Goal: Task Accomplishment & Management: Manage account settings

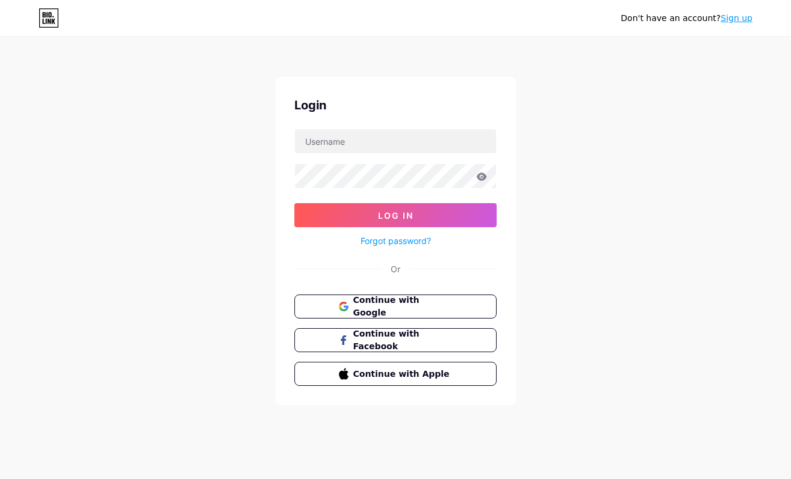
click at [482, 303] on button "Continue with Google" at bounding box center [395, 307] width 202 height 24
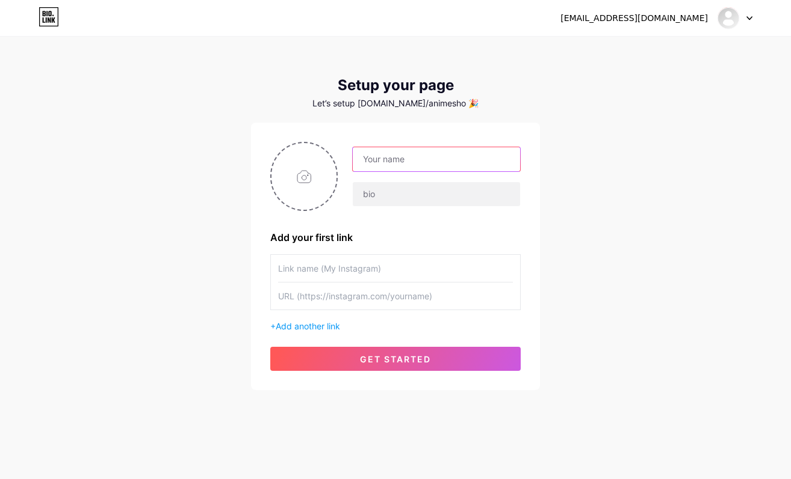
click at [447, 159] on input "text" at bounding box center [436, 159] width 167 height 24
click at [603, 218] on div "[EMAIL_ADDRESS][DOMAIN_NAME] Dashboard Logout Setup your page Let’s setup [DOMA…" at bounding box center [395, 214] width 791 height 429
click at [464, 158] on input "text" at bounding box center [436, 159] width 167 height 24
type input "Azh_ShopAnime"
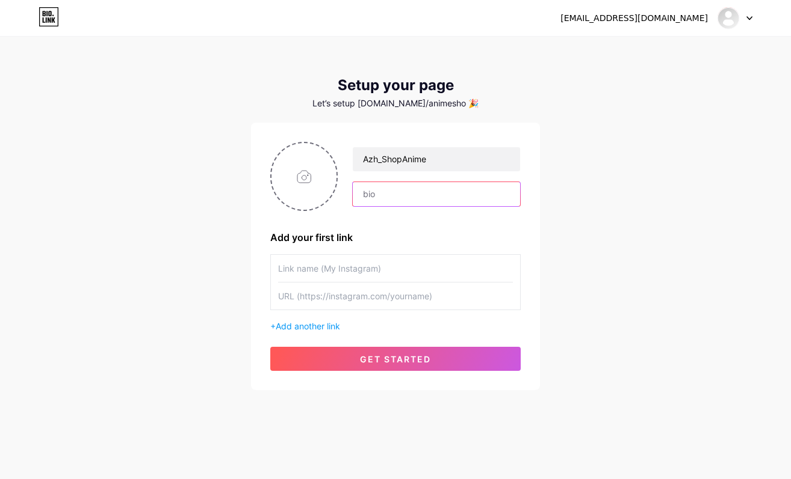
click at [465, 189] on input "text" at bounding box center [436, 194] width 167 height 24
click at [406, 264] on input "text" at bounding box center [395, 268] width 235 height 27
click at [336, 327] on span "Add another link" at bounding box center [308, 326] width 64 height 10
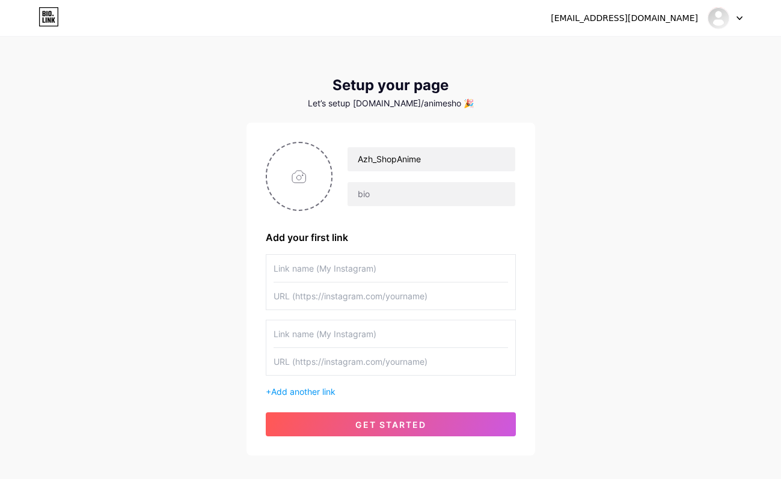
click at [356, 334] on input "text" at bounding box center [391, 334] width 235 height 27
click at [403, 275] on input "text" at bounding box center [391, 268] width 235 height 27
click at [348, 358] on input "text" at bounding box center [391, 361] width 235 height 27
paste input "[URL][DOMAIN_NAME]"
type input "[URL][DOMAIN_NAME]"
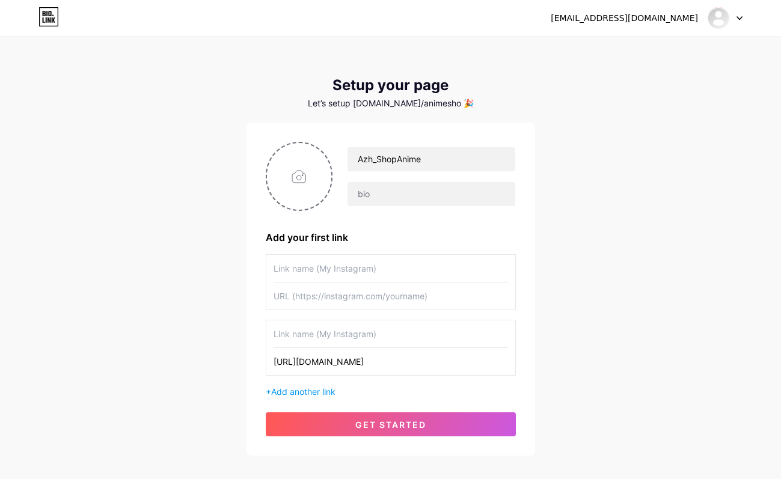
click at [359, 336] on input "text" at bounding box center [391, 334] width 235 height 27
type input "6ikari_ai"
click at [408, 267] on input "text" at bounding box center [391, 268] width 235 height 27
type input "azhfox_animeshop"
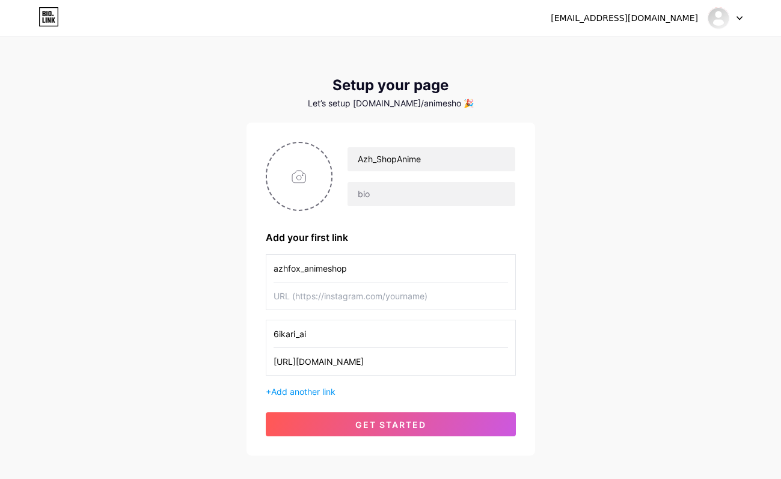
click at [401, 295] on input "text" at bounding box center [391, 296] width 235 height 27
paste input "[URL][DOMAIN_NAME]"
click at [459, 302] on input "[URL][DOMAIN_NAME]" at bounding box center [391, 296] width 235 height 27
type input "[URL][DOMAIN_NAME]"
click at [567, 328] on div "[EMAIL_ADDRESS][DOMAIN_NAME] Dashboard Logout Setup your page Let’s setup [DOMA…" at bounding box center [390, 247] width 781 height 495
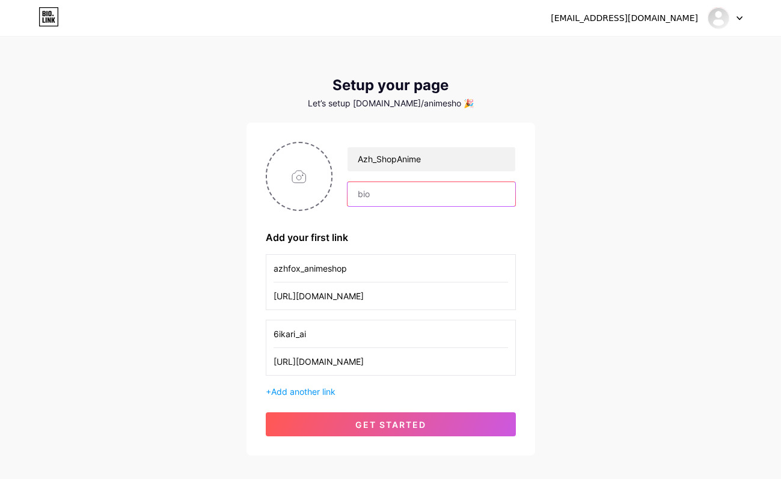
click at [437, 195] on input "text" at bounding box center [431, 194] width 167 height 24
type input "I'm Deaf."
click at [638, 208] on div "[EMAIL_ADDRESS][DOMAIN_NAME] Dashboard Logout Setup your page Let’s setup [DOMA…" at bounding box center [390, 247] width 781 height 495
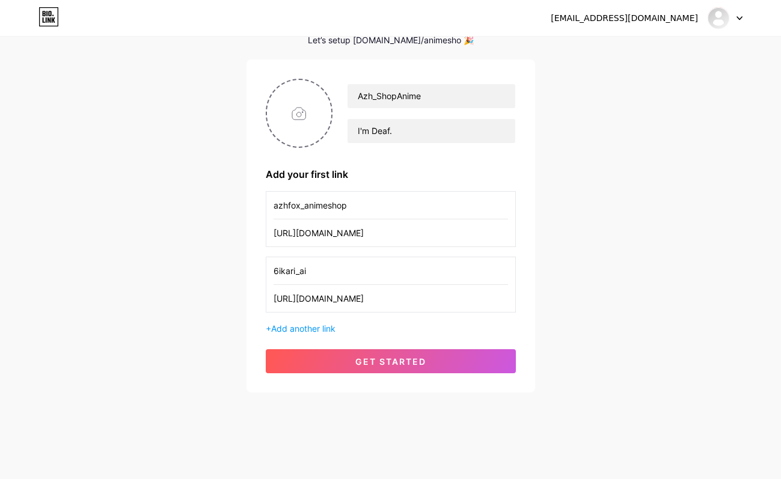
click at [505, 357] on button "get started" at bounding box center [391, 362] width 250 height 24
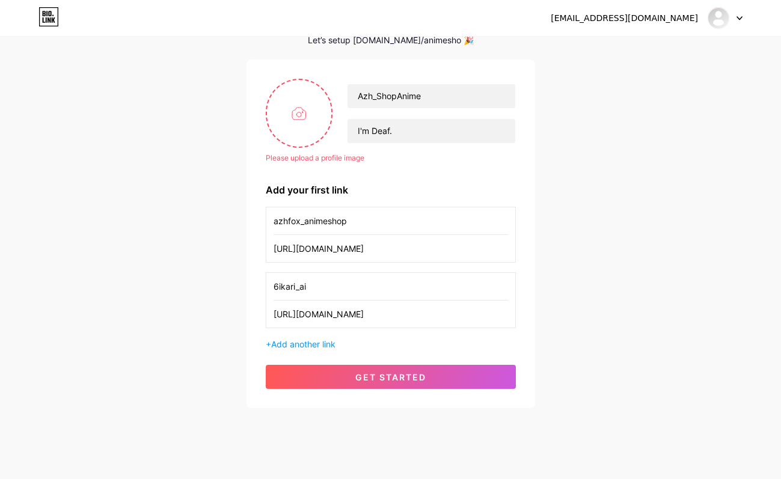
click at [294, 120] on input "file" at bounding box center [299, 113] width 65 height 67
type input "C:\fakepath\anime_shopazh.png"
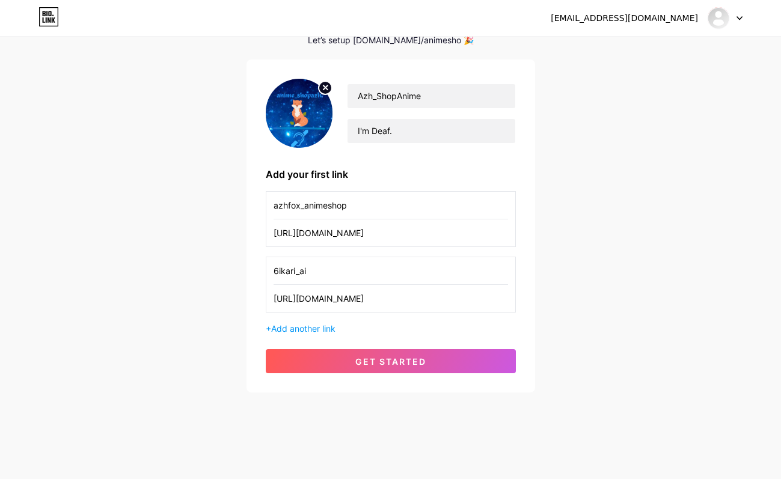
click at [372, 356] on button "get started" at bounding box center [391, 362] width 250 height 24
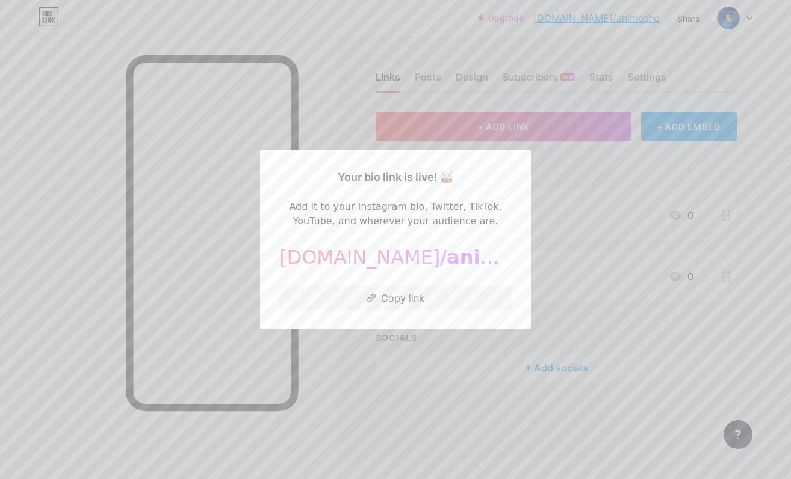
click at [402, 296] on button "Copy link" at bounding box center [395, 298] width 232 height 24
click at [570, 167] on div at bounding box center [395, 239] width 791 height 479
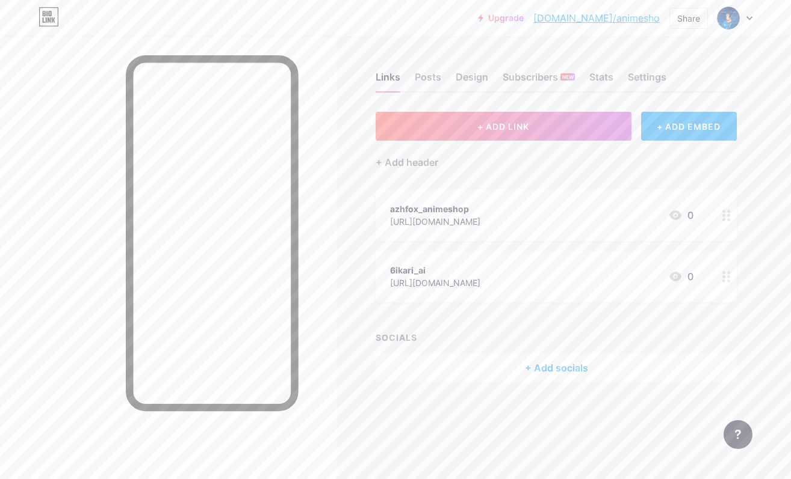
click at [374, 36] on div "Upgrade [DOMAIN_NAME]/animes... [DOMAIN_NAME]/animesho Share Switch accounts Az…" at bounding box center [395, 18] width 791 height 37
click at [527, 367] on div "+ Add socials" at bounding box center [555, 368] width 361 height 29
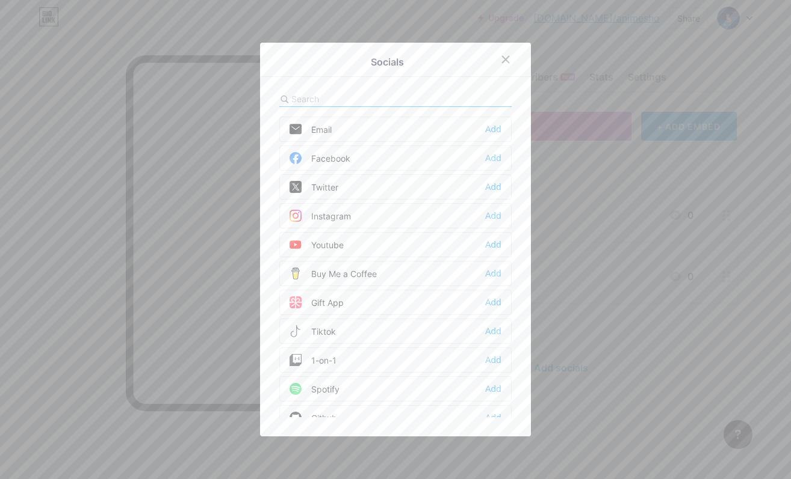
click at [490, 129] on div "Add" at bounding box center [493, 129] width 16 height 12
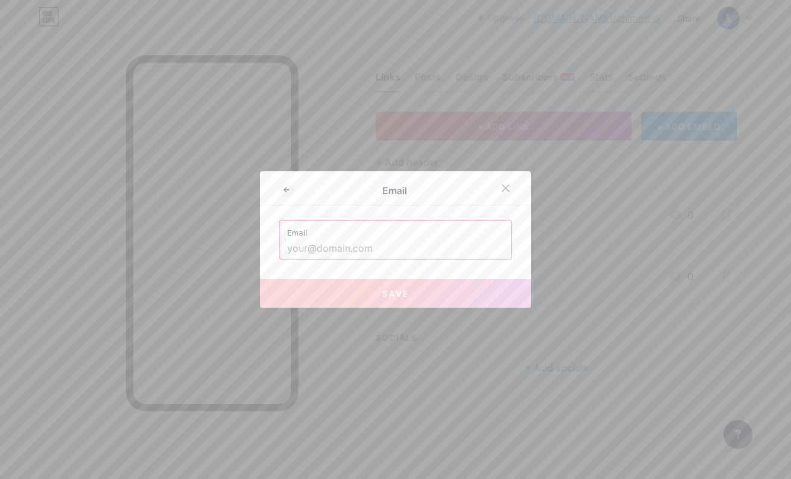
click at [451, 244] on input "text" at bounding box center [395, 249] width 217 height 20
click at [502, 186] on icon at bounding box center [505, 188] width 7 height 7
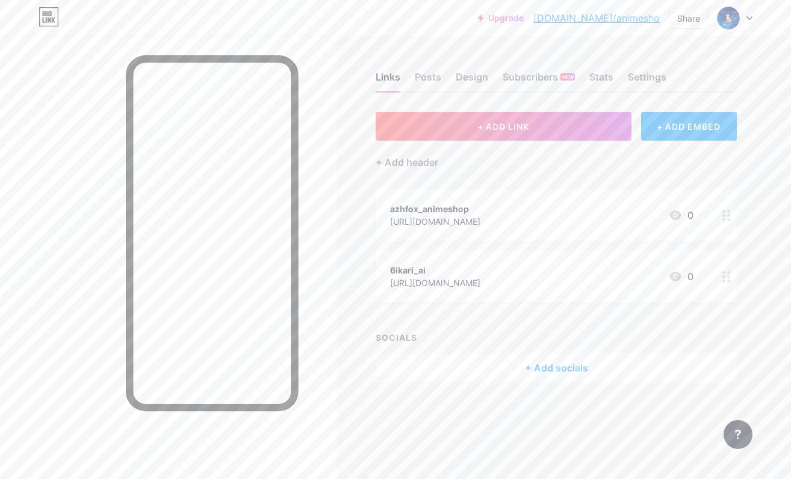
click at [478, 374] on div "+ Add socials" at bounding box center [555, 368] width 361 height 29
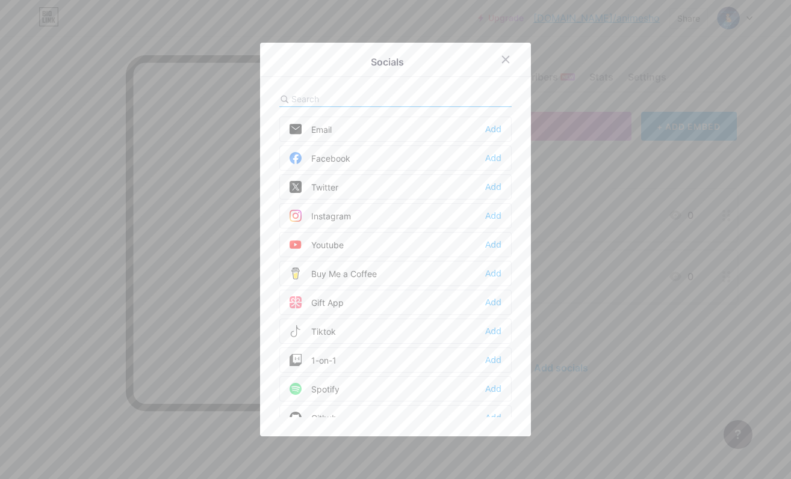
click at [495, 214] on div "Add" at bounding box center [493, 216] width 16 height 12
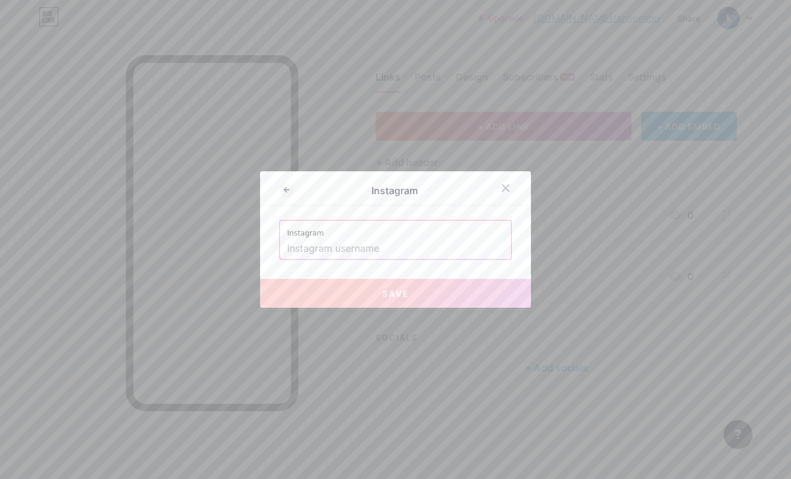
click at [384, 246] on input "text" at bounding box center [395, 249] width 217 height 20
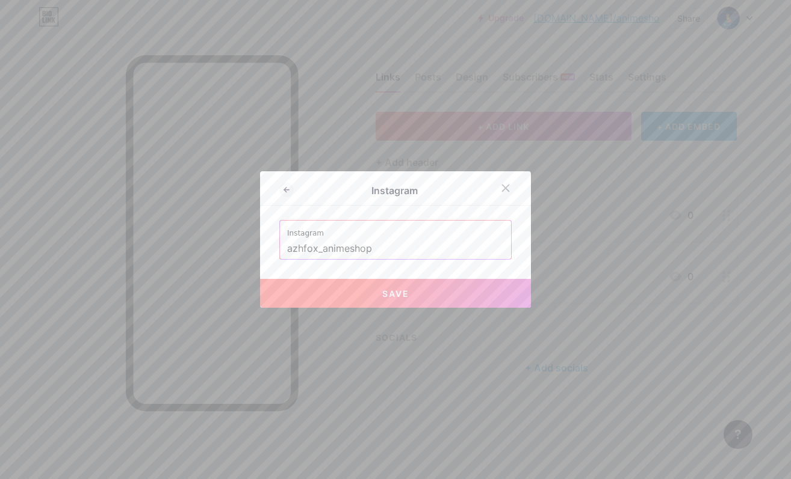
click at [398, 289] on span "Save" at bounding box center [395, 294] width 27 height 10
type input "[URL][DOMAIN_NAME]"
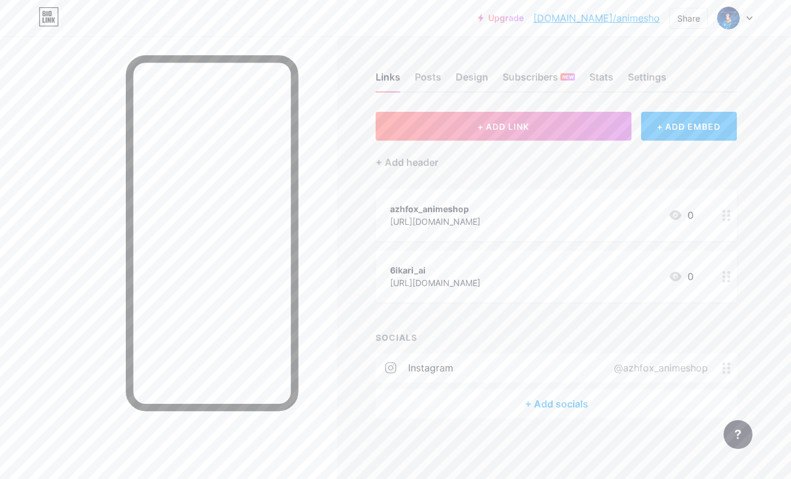
click at [550, 399] on div "+ Add socials" at bounding box center [555, 404] width 361 height 29
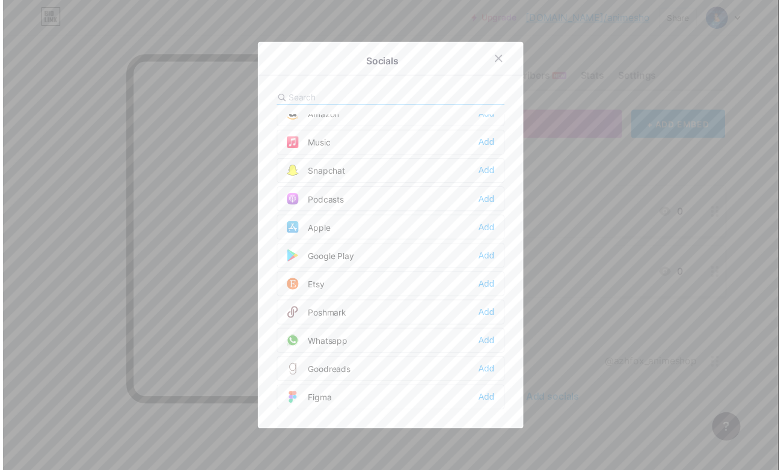
scroll to position [902, 0]
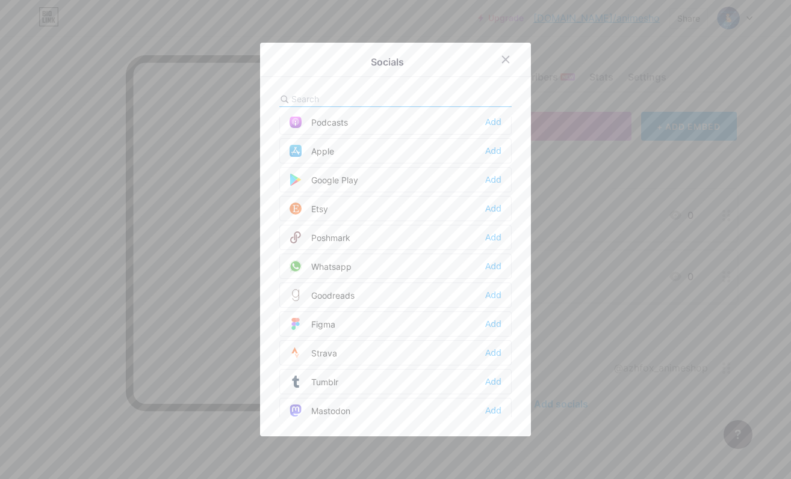
click at [494, 266] on div "Add" at bounding box center [493, 266] width 16 height 12
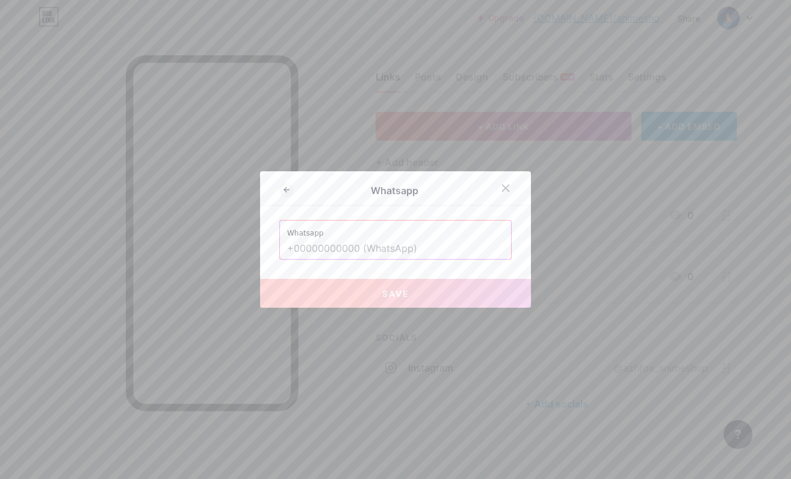
click at [446, 253] on input "text" at bounding box center [395, 249] width 217 height 20
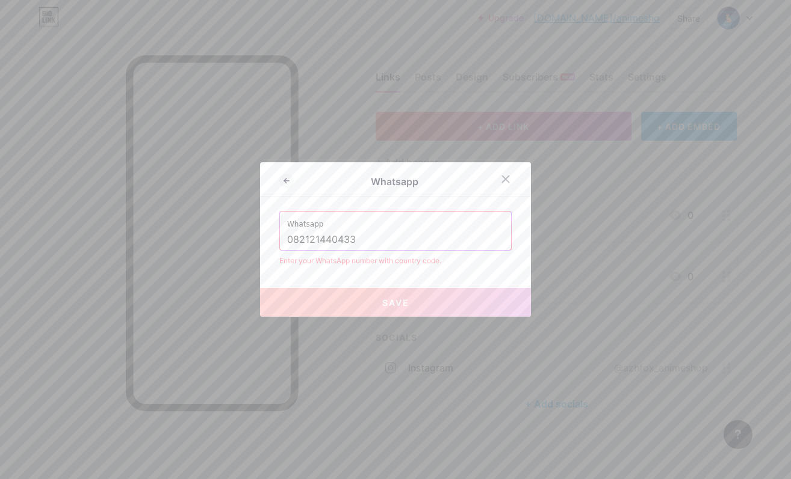
type input "082121440433"
click at [453, 273] on div "Whatsapp Whatsapp 082121440433 Enter your WhatsApp number with country code. Sa…" at bounding box center [395, 239] width 271 height 155
click at [460, 241] on input "082121440433" at bounding box center [395, 240] width 217 height 20
click at [500, 173] on div at bounding box center [506, 179] width 22 height 22
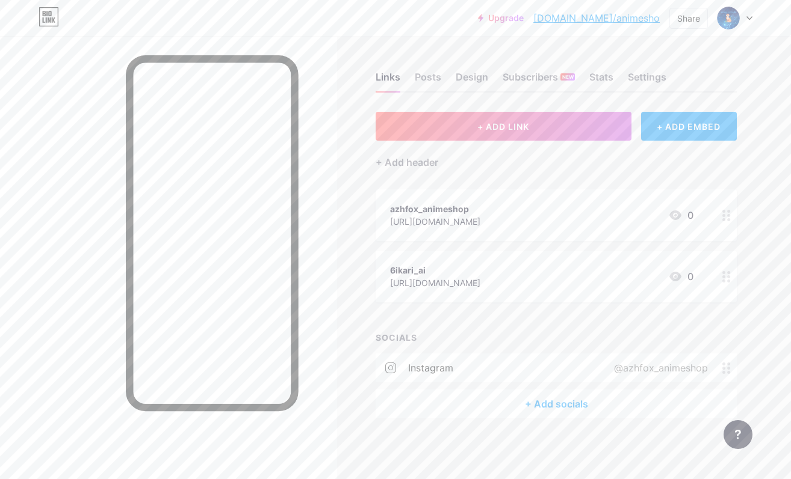
click at [426, 77] on div "Posts" at bounding box center [428, 81] width 26 height 22
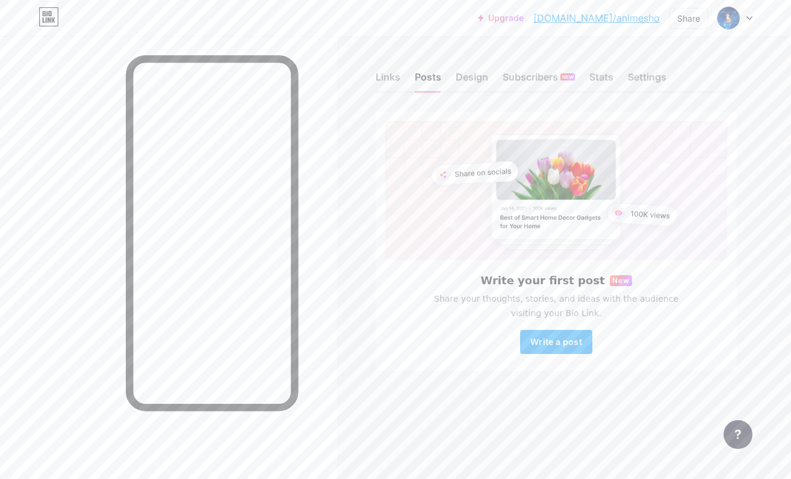
click at [472, 70] on div "Design" at bounding box center [471, 81] width 32 height 22
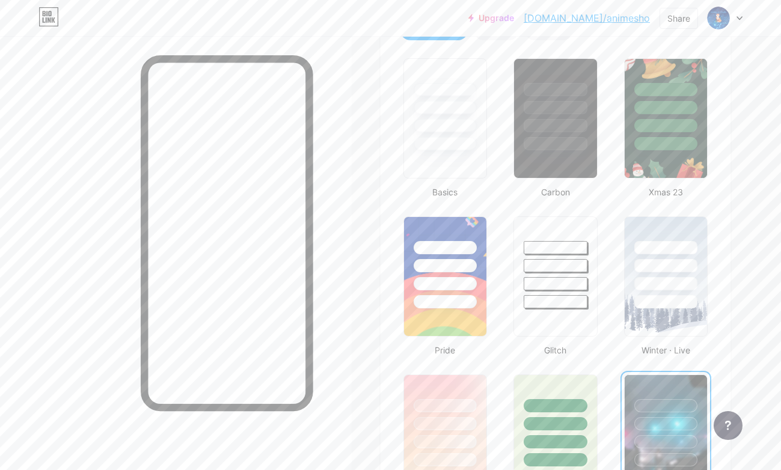
scroll to position [220, 0]
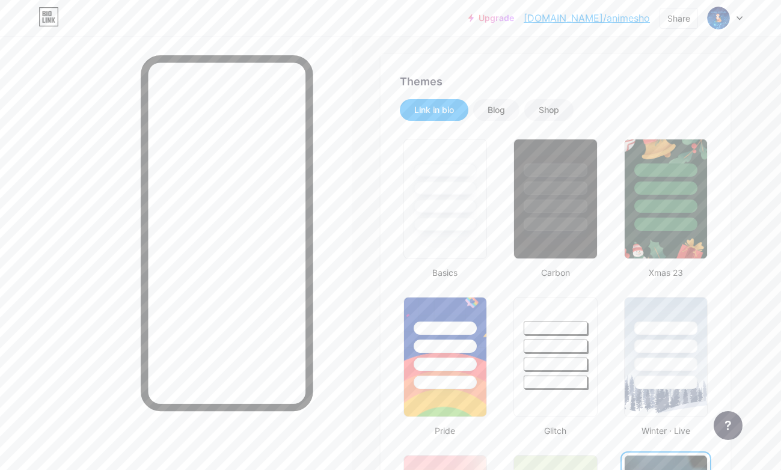
click at [488, 106] on div "Blog" at bounding box center [496, 110] width 17 height 12
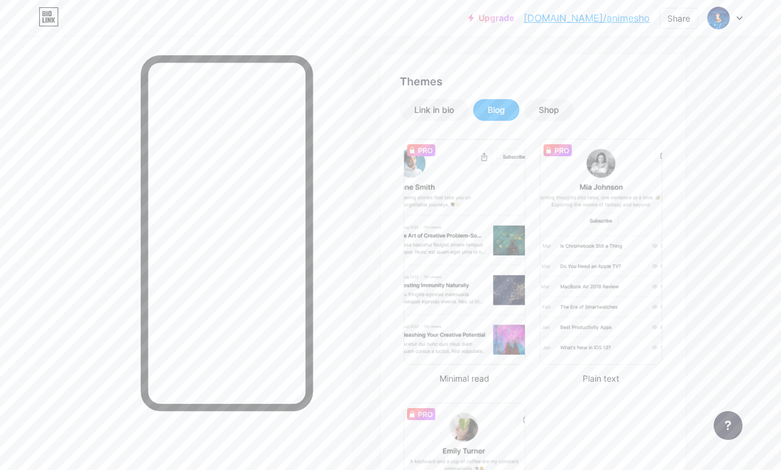
click at [547, 114] on div "Shop" at bounding box center [549, 110] width 20 height 12
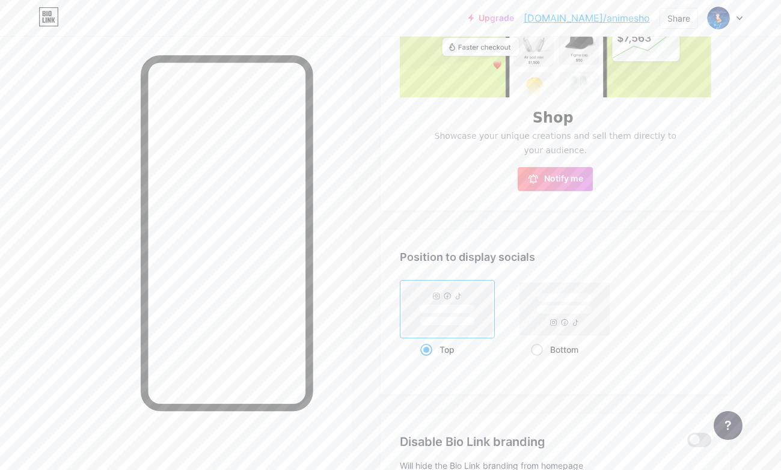
scroll to position [461, 0]
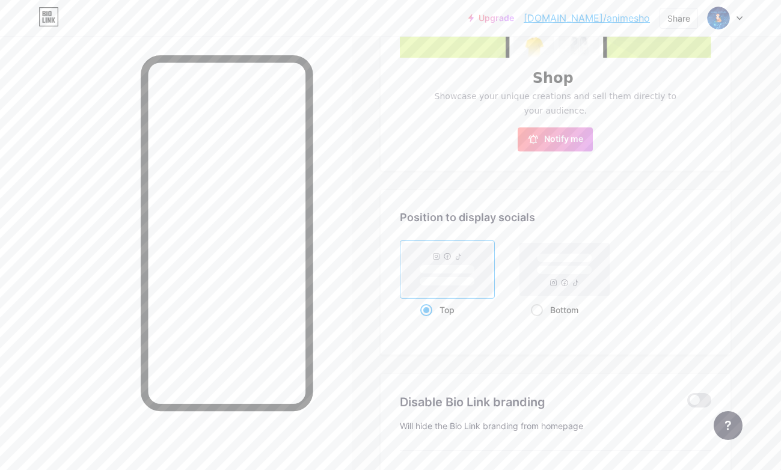
click at [532, 316] on span at bounding box center [537, 310] width 12 height 12
click at [532, 321] on input "Bottom" at bounding box center [535, 325] width 8 height 8
radio input "true"
click at [424, 313] on span at bounding box center [427, 310] width 12 height 12
click at [424, 321] on input "Top" at bounding box center [425, 325] width 8 height 8
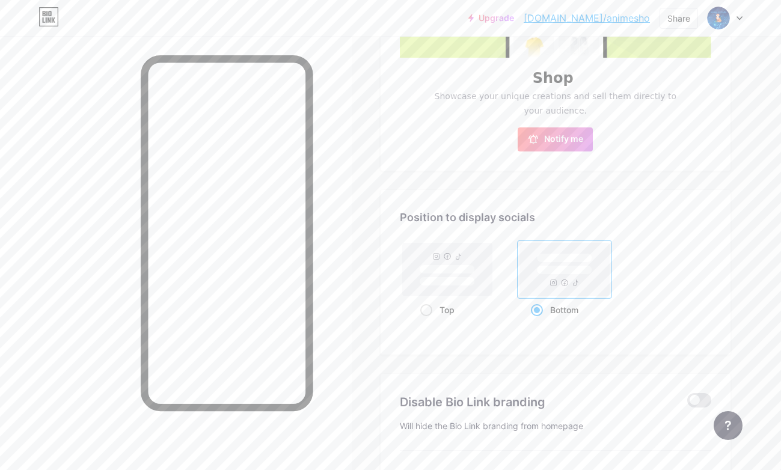
radio input "true"
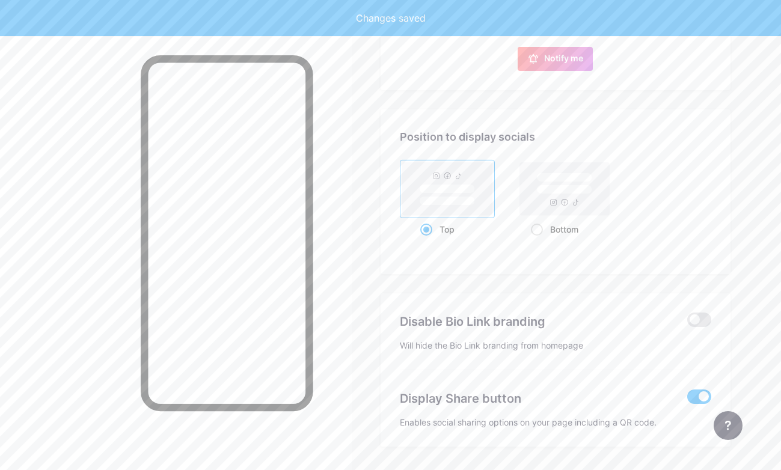
scroll to position [584, 0]
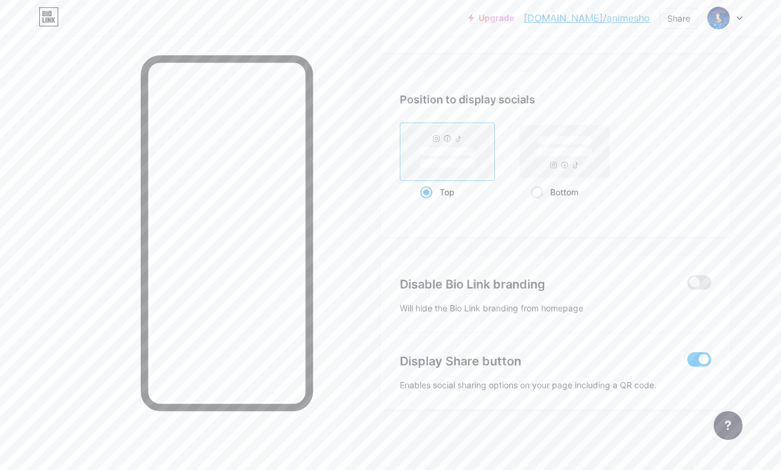
click at [701, 283] on span at bounding box center [700, 283] width 24 height 14
click at [688, 286] on input "checkbox" at bounding box center [688, 286] width 0 height 0
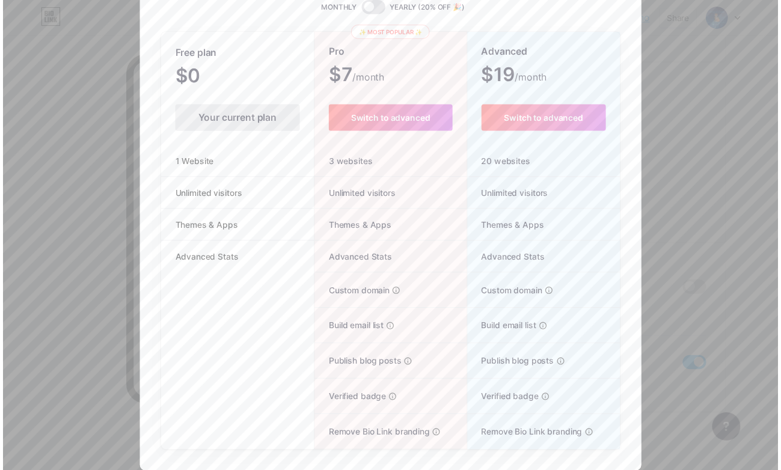
scroll to position [19, 0]
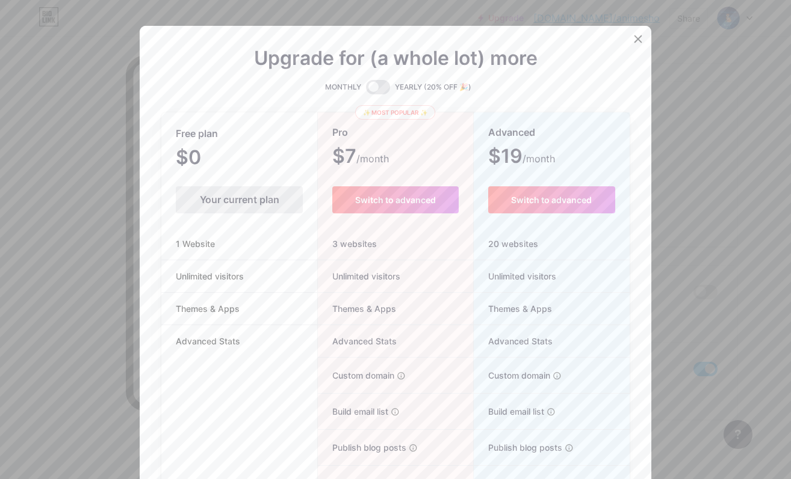
click at [636, 34] on icon at bounding box center [638, 39] width 10 height 10
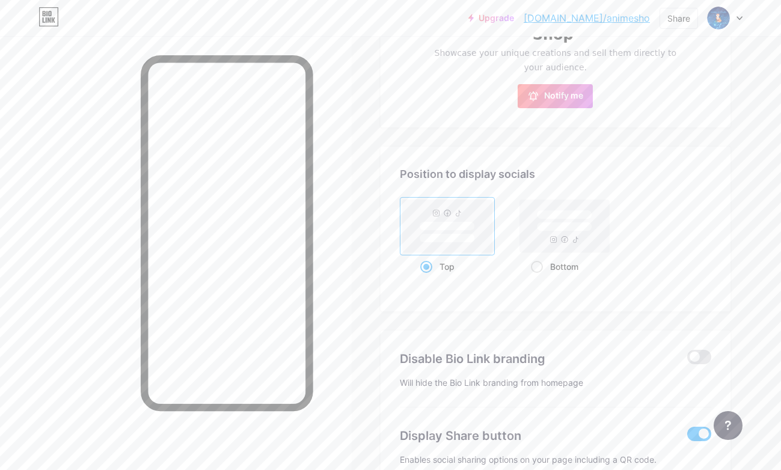
scroll to position [283, 0]
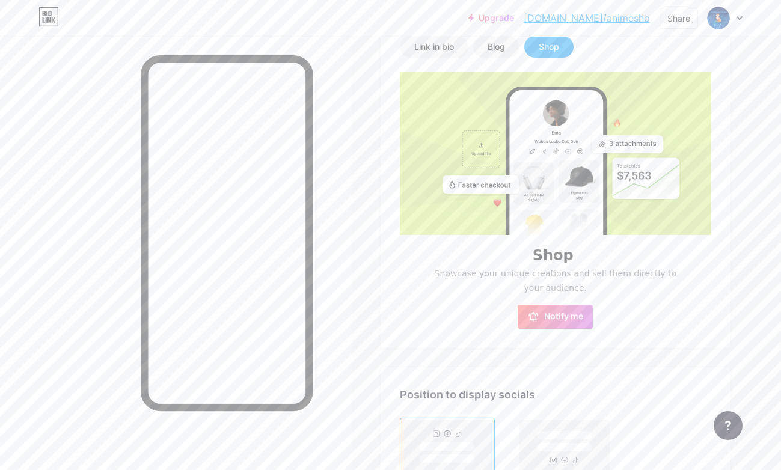
click at [574, 323] on span "Notify me" at bounding box center [563, 317] width 39 height 12
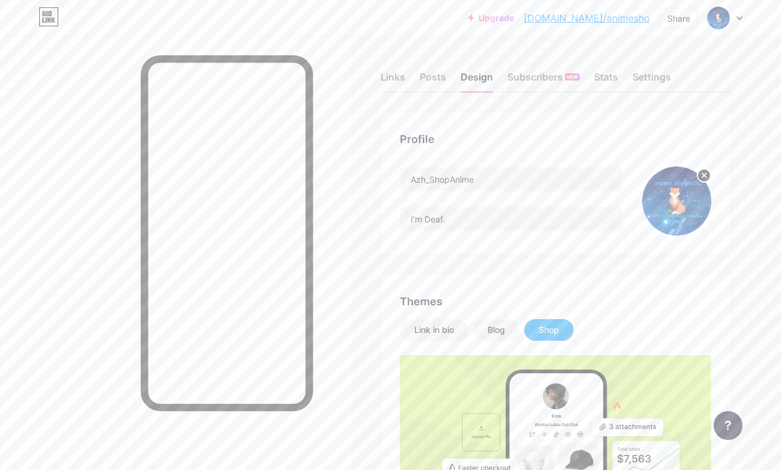
click at [430, 75] on div "Posts" at bounding box center [433, 81] width 26 height 22
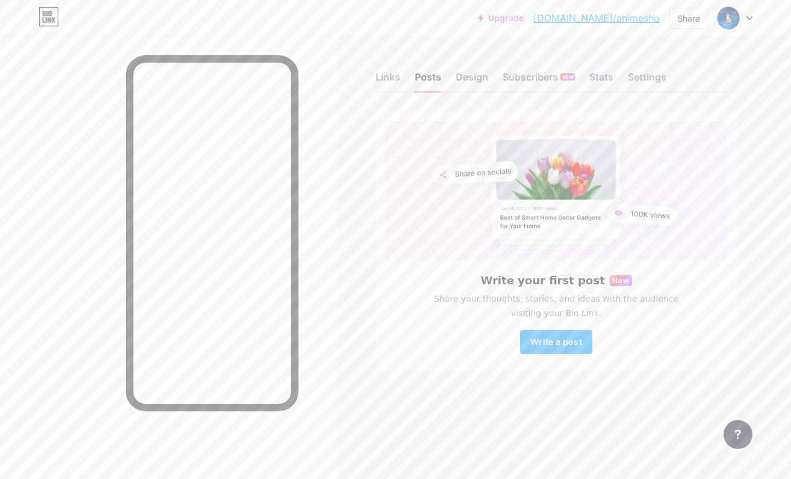
click at [472, 77] on div "Design" at bounding box center [471, 81] width 32 height 22
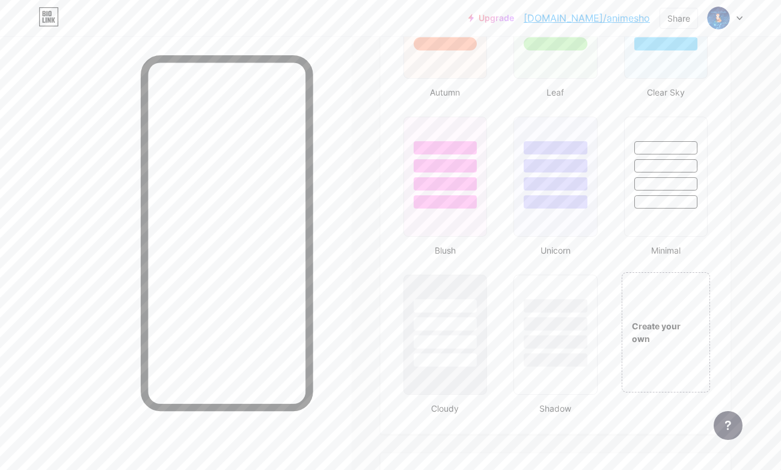
scroll to position [1052, 0]
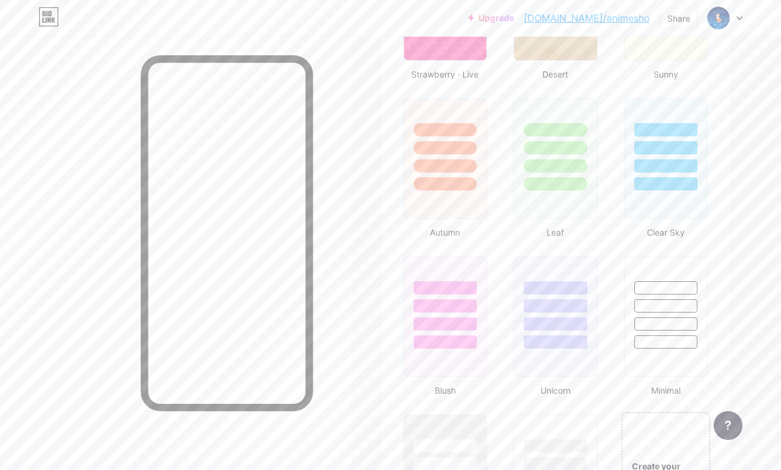
click at [640, 197] on div at bounding box center [666, 159] width 84 height 120
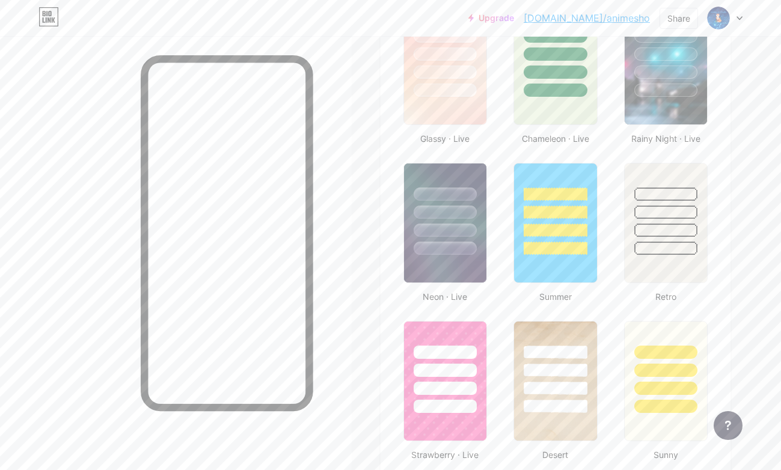
scroll to position [530, 0]
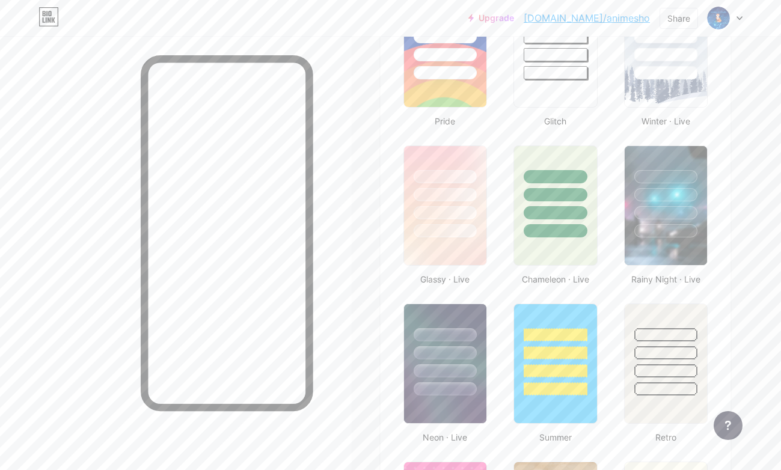
click at [653, 170] on div at bounding box center [666, 176] width 63 height 13
click at [436, 328] on div at bounding box center [445, 334] width 63 height 13
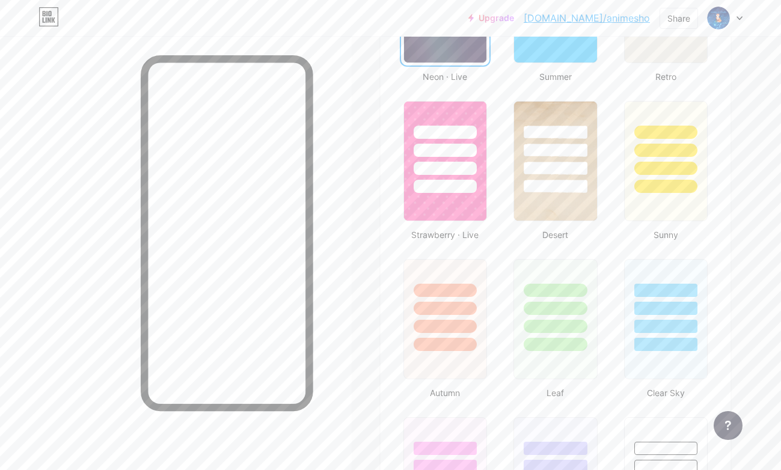
scroll to position [911, 0]
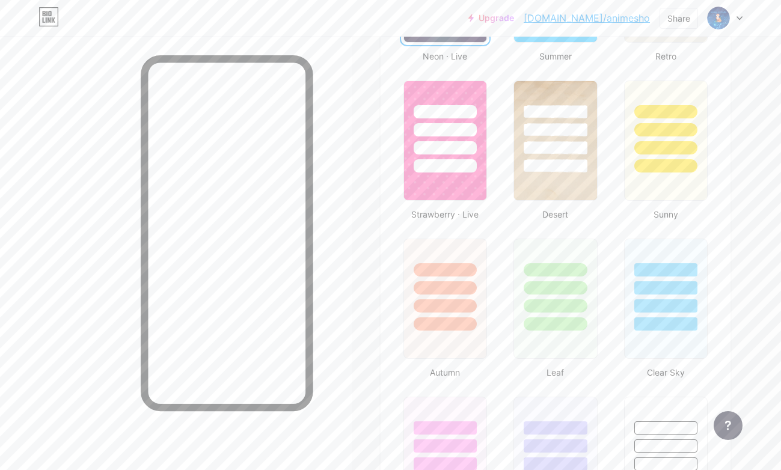
click at [655, 268] on div at bounding box center [666, 270] width 63 height 13
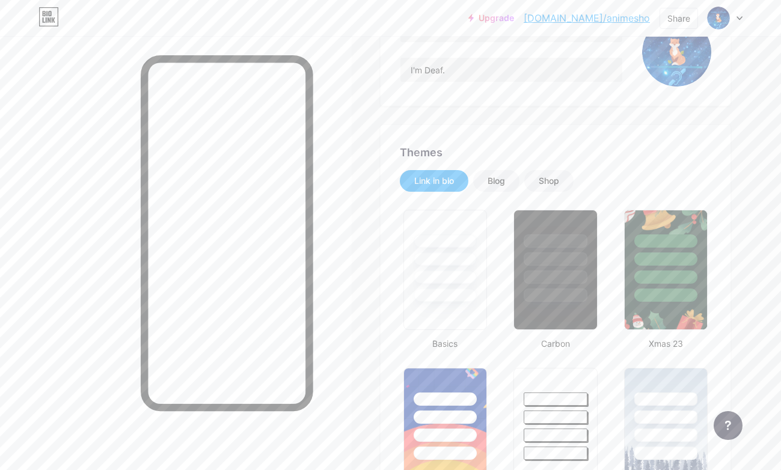
scroll to position [0, 0]
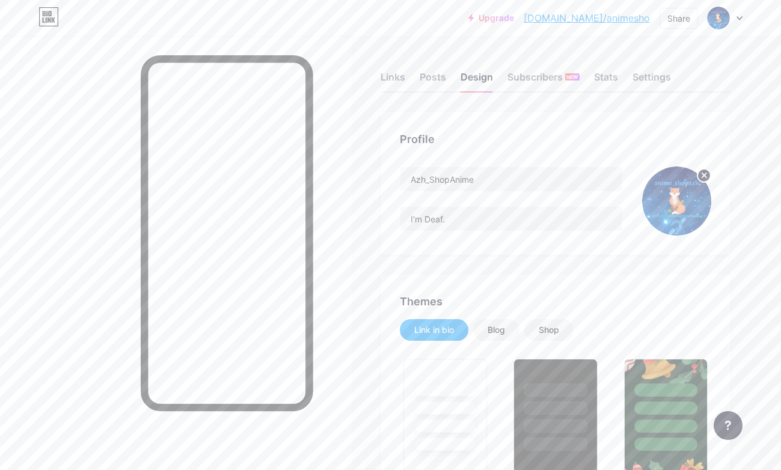
click at [602, 75] on div "Stats" at bounding box center [606, 81] width 24 height 22
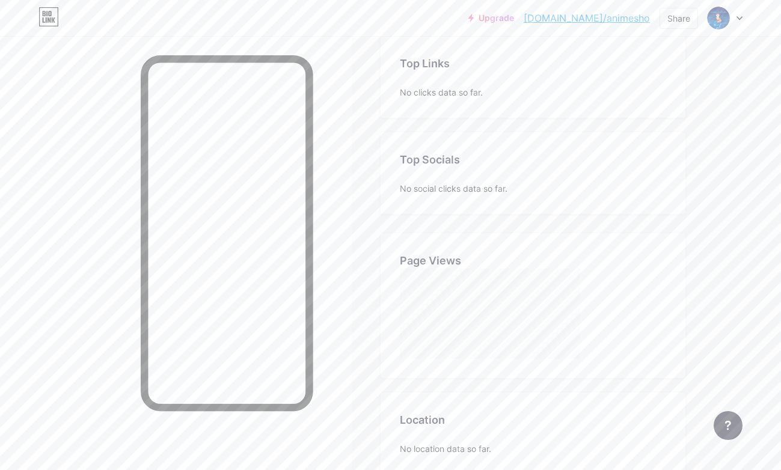
scroll to position [7, 0]
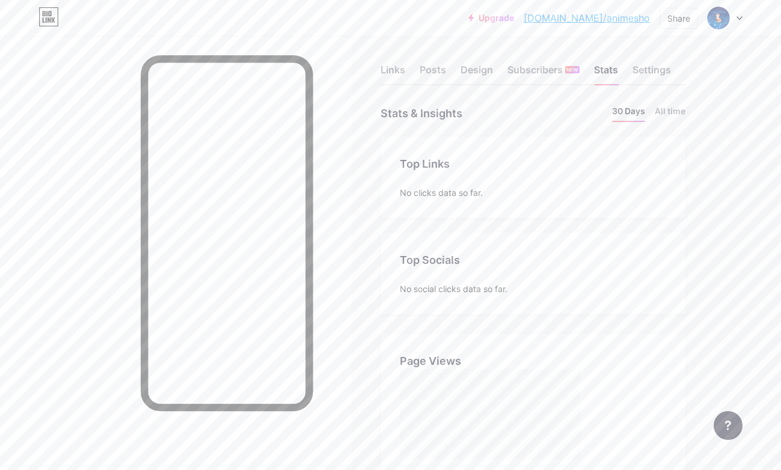
click at [656, 66] on div "Settings" at bounding box center [652, 74] width 39 height 22
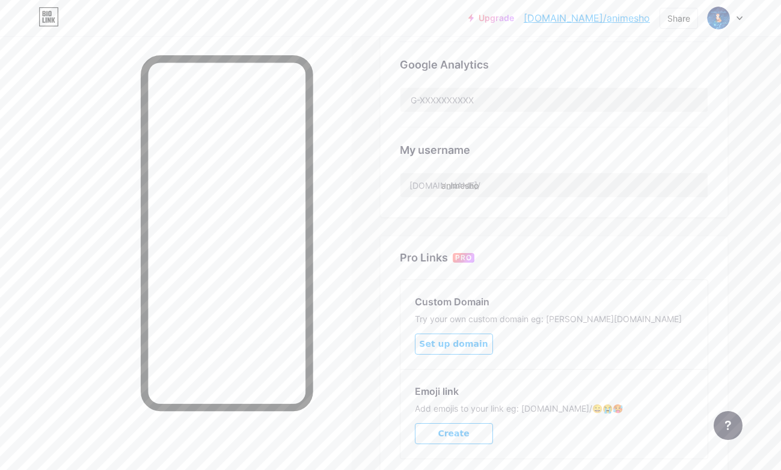
scroll to position [472, 0]
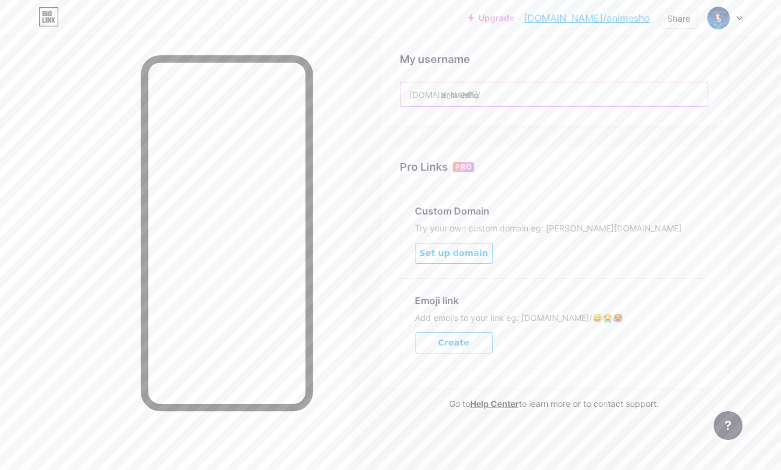
click at [487, 97] on input "animesho" at bounding box center [554, 94] width 307 height 24
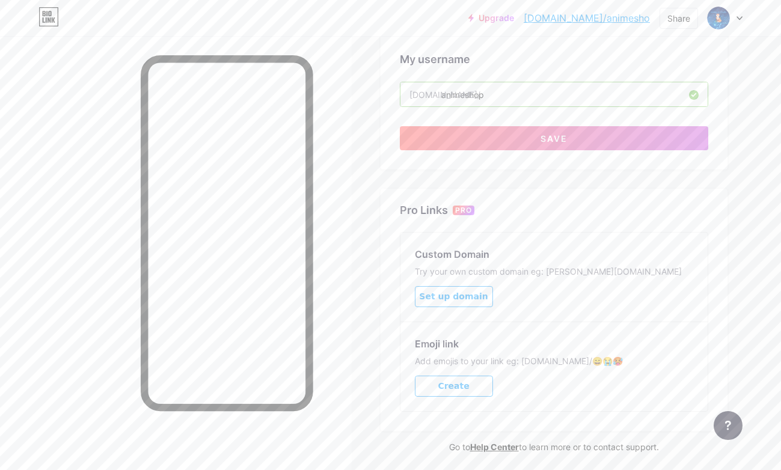
type input "animeshop"
click at [520, 138] on button "Save" at bounding box center [554, 138] width 309 height 24
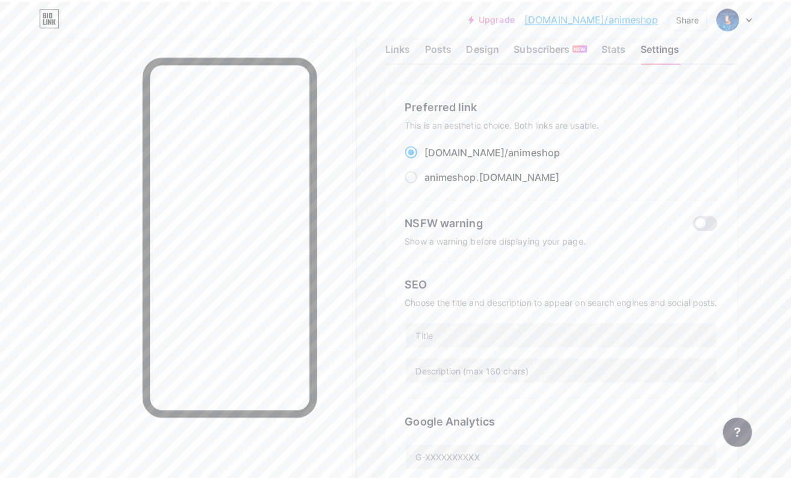
scroll to position [0, 0]
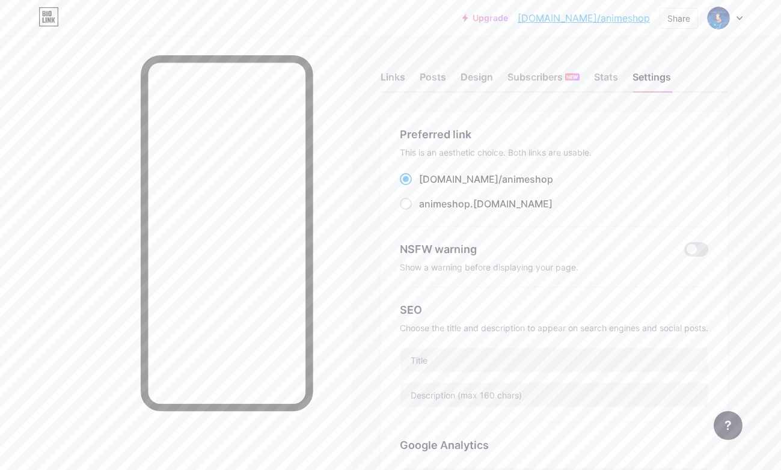
click at [381, 79] on div "Links" at bounding box center [393, 81] width 25 height 22
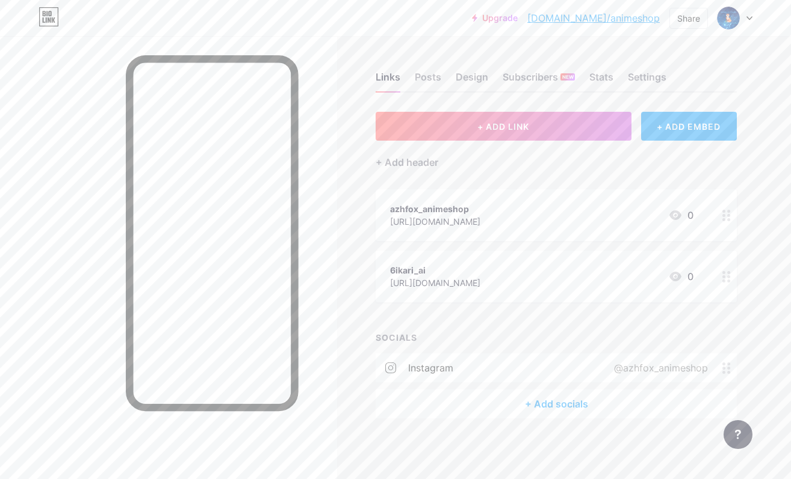
click at [543, 408] on div "+ Add socials" at bounding box center [555, 404] width 361 height 29
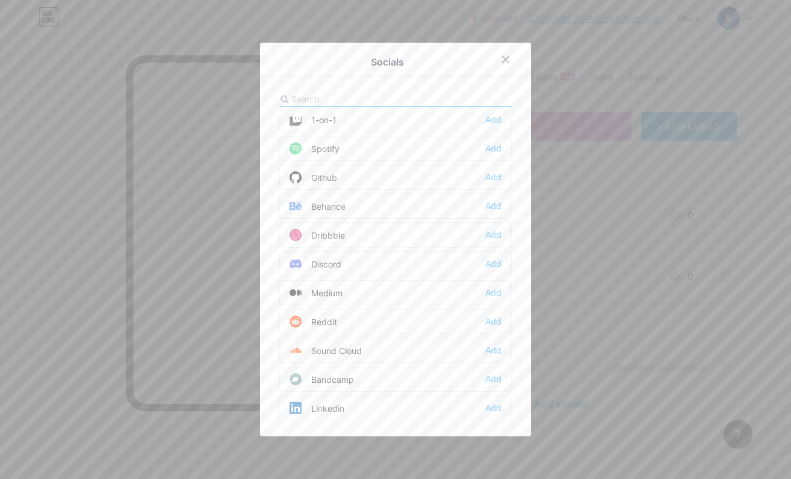
scroll to position [140, 0]
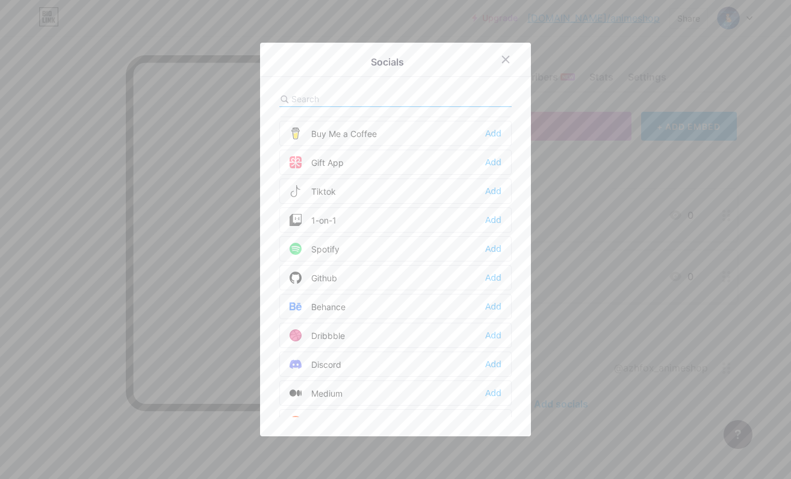
click at [492, 305] on div "Add" at bounding box center [493, 307] width 16 height 12
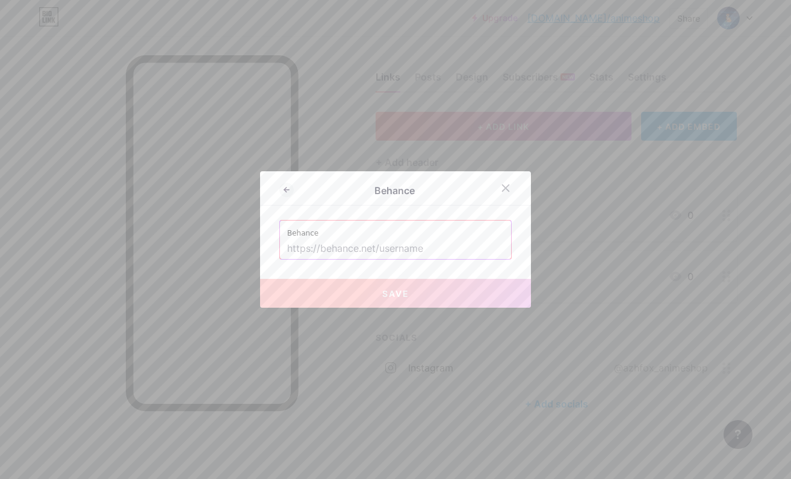
click at [502, 185] on icon at bounding box center [506, 188] width 10 height 10
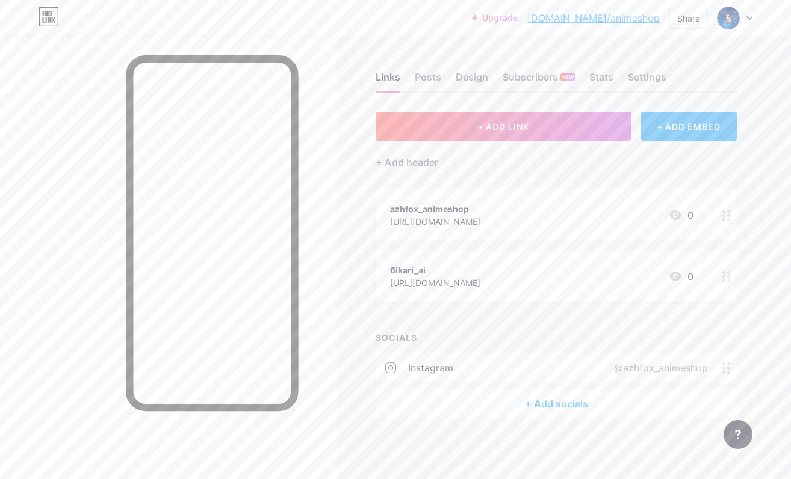
click at [543, 405] on div "+ Add socials" at bounding box center [555, 404] width 361 height 29
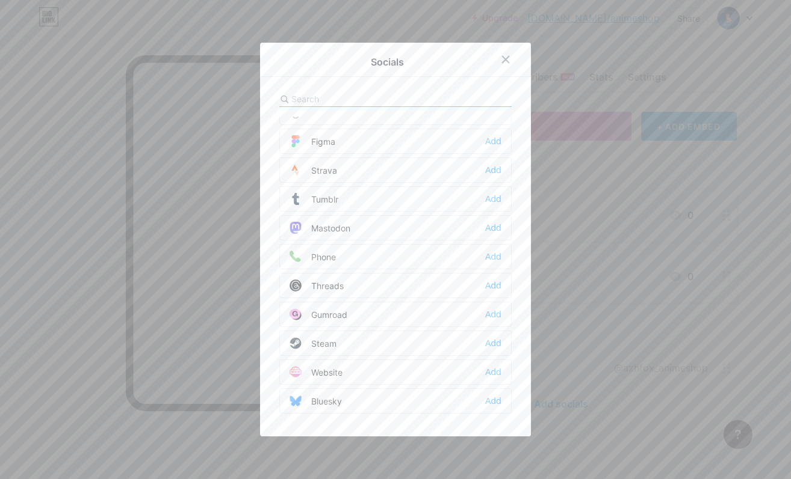
scroll to position [985, 0]
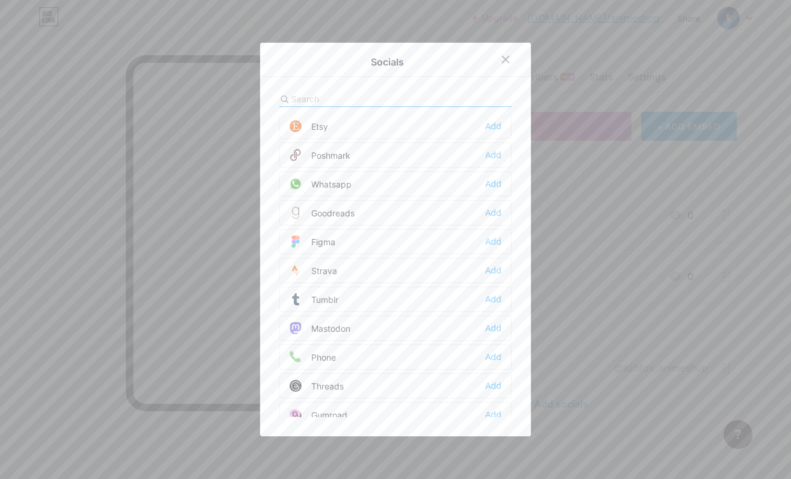
click at [490, 186] on div "Add" at bounding box center [493, 184] width 16 height 12
